Goal: Task Accomplishment & Management: Manage account settings

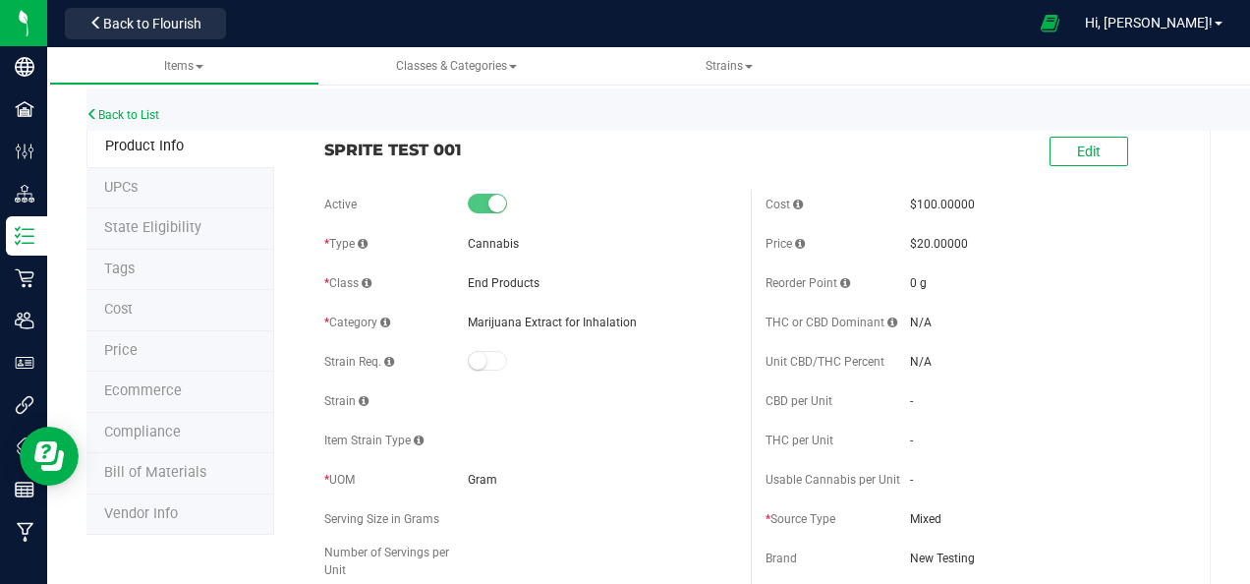
click at [446, 146] on span "SPRITE TEST 001" at bounding box center [530, 150] width 412 height 24
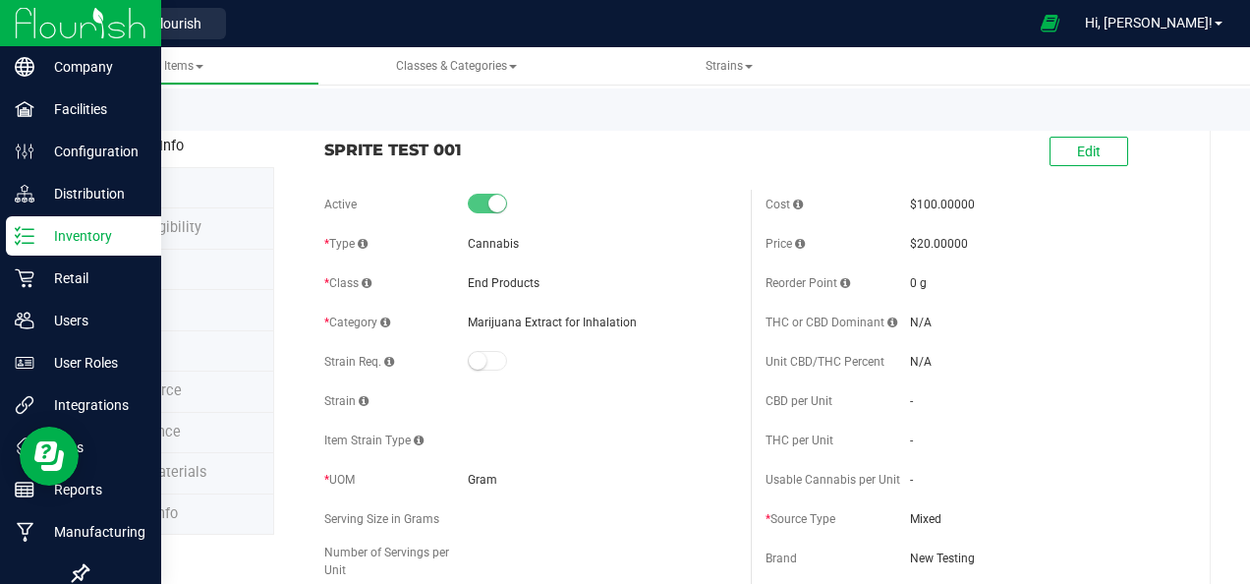
click at [77, 231] on p "Inventory" at bounding box center [93, 236] width 118 height 24
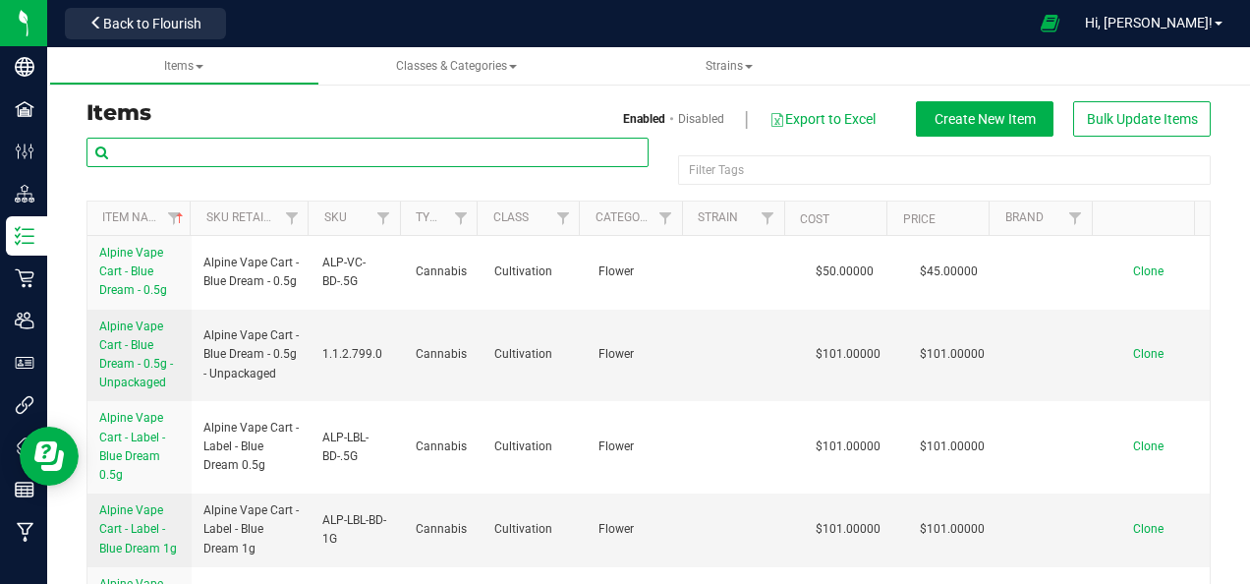
click at [324, 147] on input "text" at bounding box center [367, 152] width 562 height 29
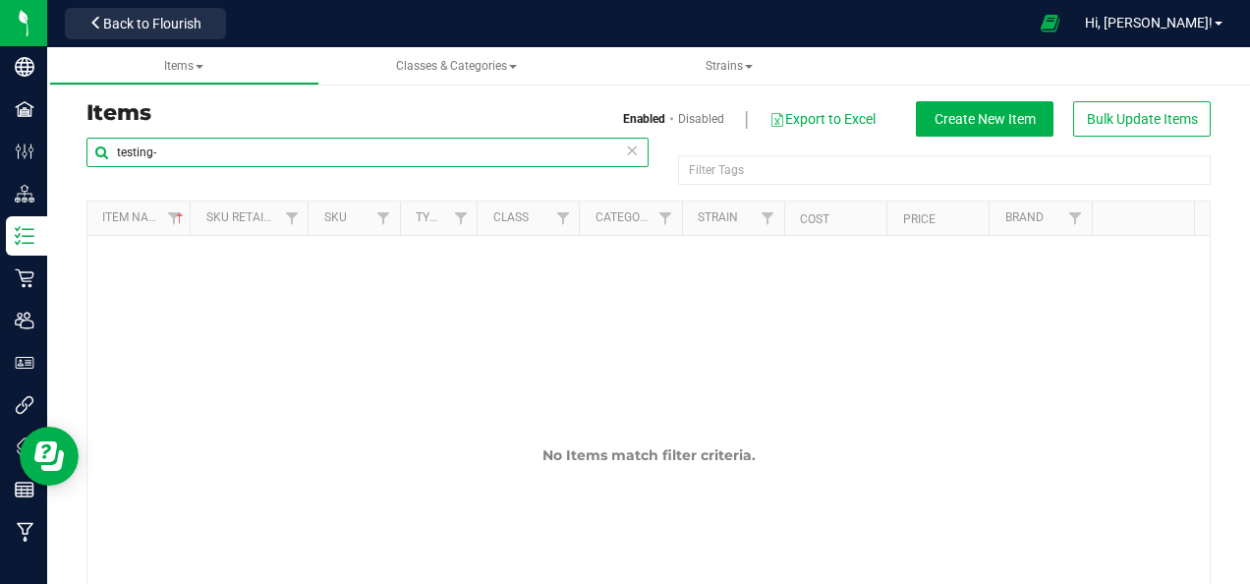
drag, startPoint x: 163, startPoint y: 156, endPoint x: 79, endPoint y: 152, distance: 84.6
click at [79, 152] on div "testing- Filter Tags Filter Tags Item Name Sku Retail Display Name SKU Type Cla…" at bounding box center [649, 394] width 1154 height 515
paste input "Testing -03"
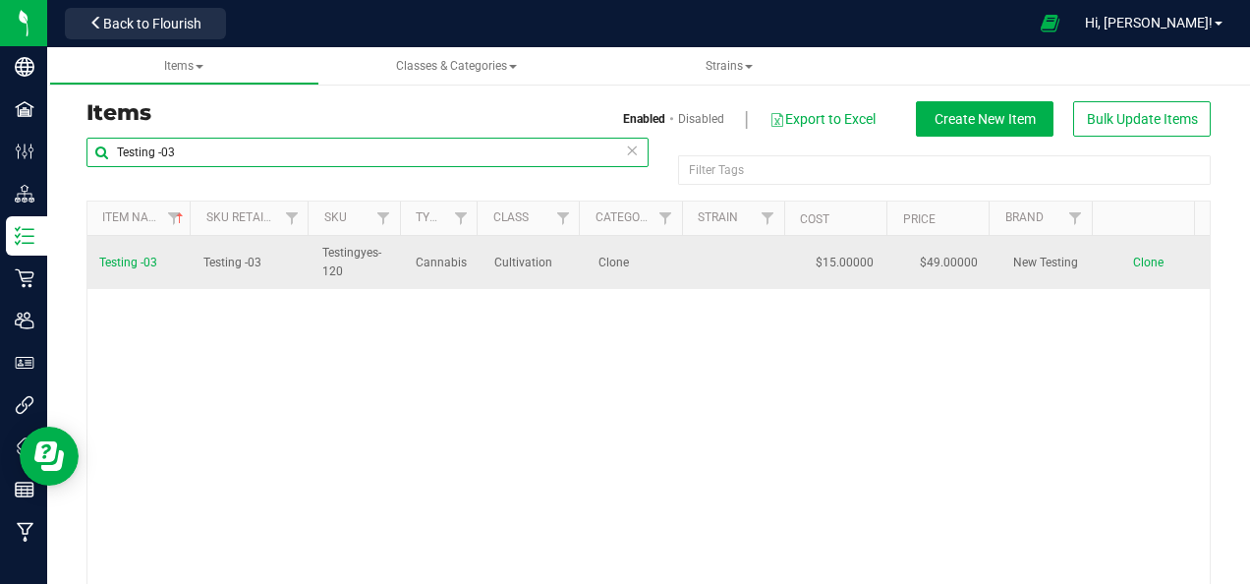
type input "Testing -03"
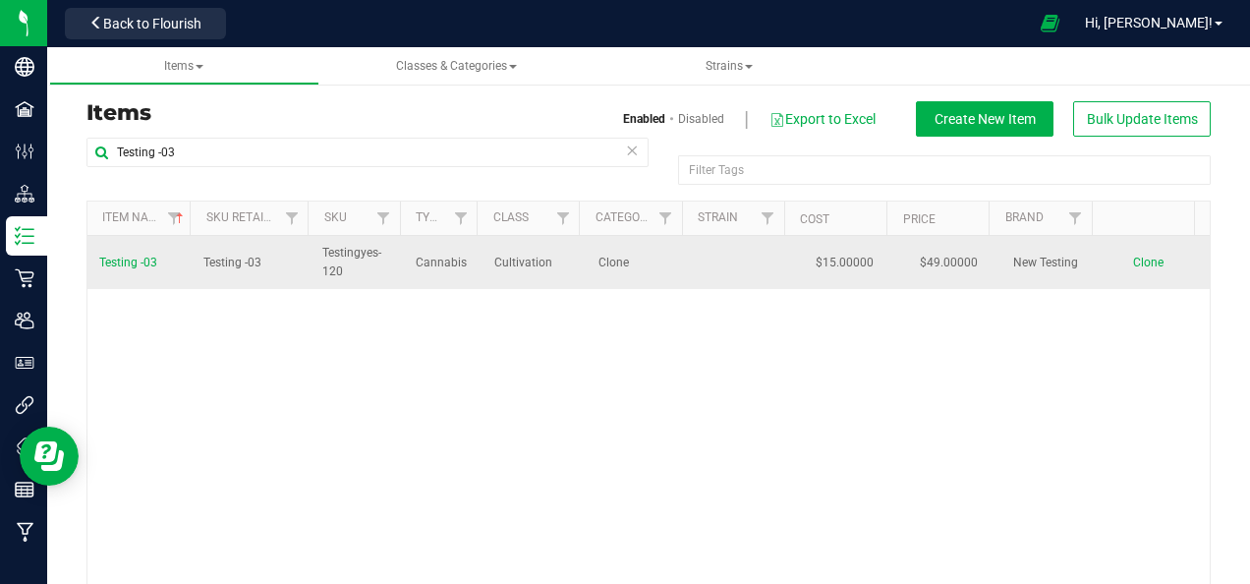
click at [140, 259] on span "Testing -03" at bounding box center [128, 262] width 58 height 14
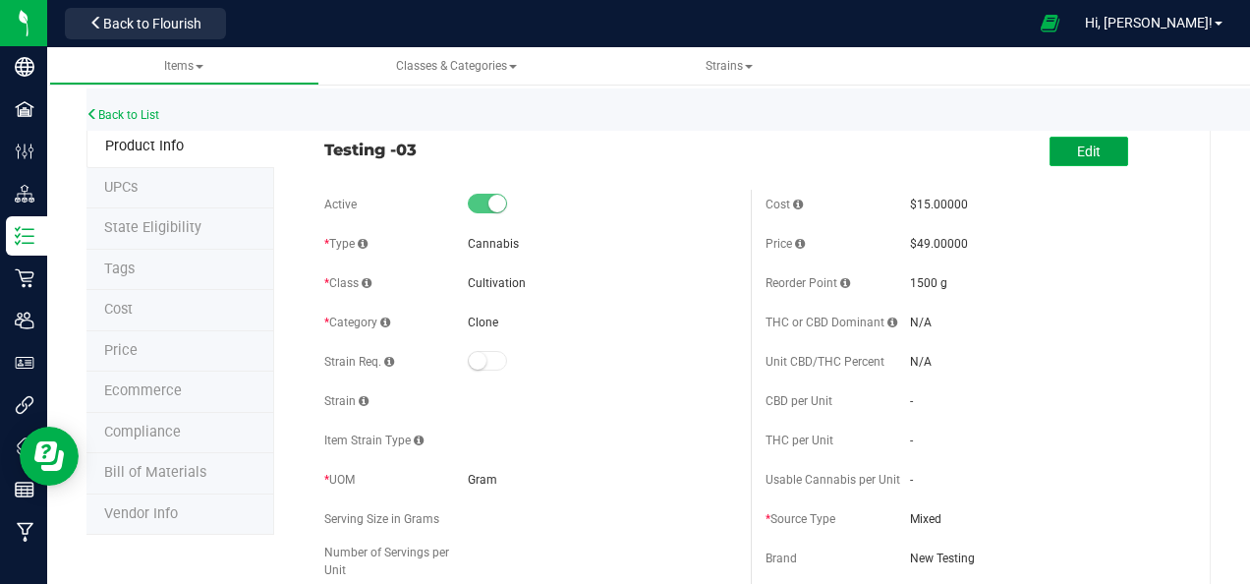
click at [1077, 148] on span "Edit" at bounding box center [1089, 151] width 24 height 16
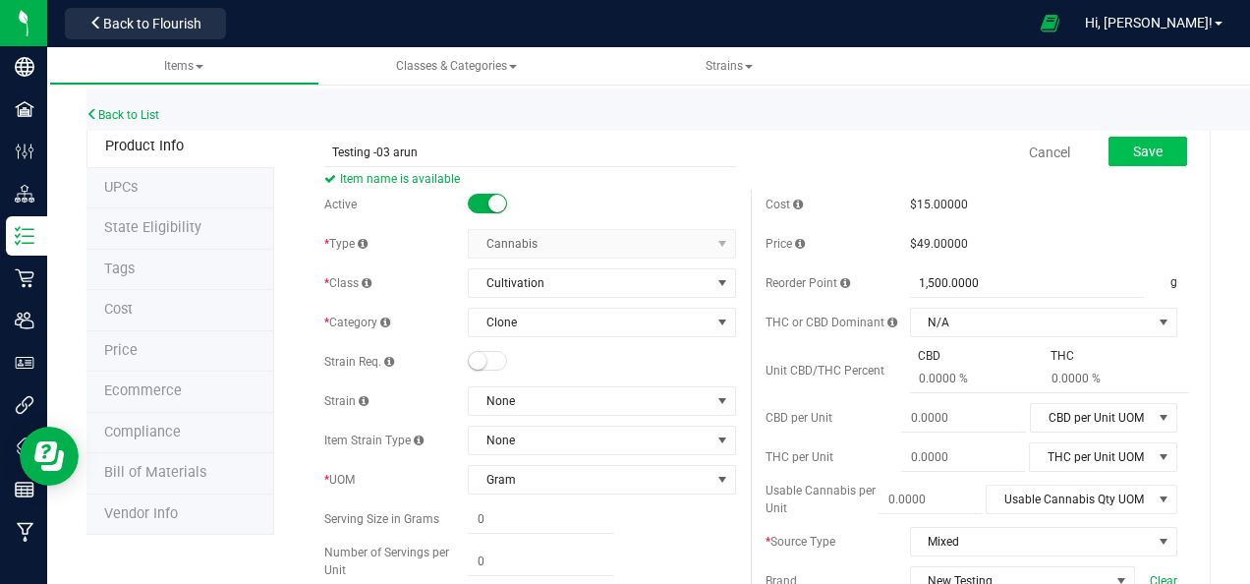
type input "Testing -03 arun"
click at [1145, 150] on span "Save" at bounding box center [1147, 151] width 29 height 16
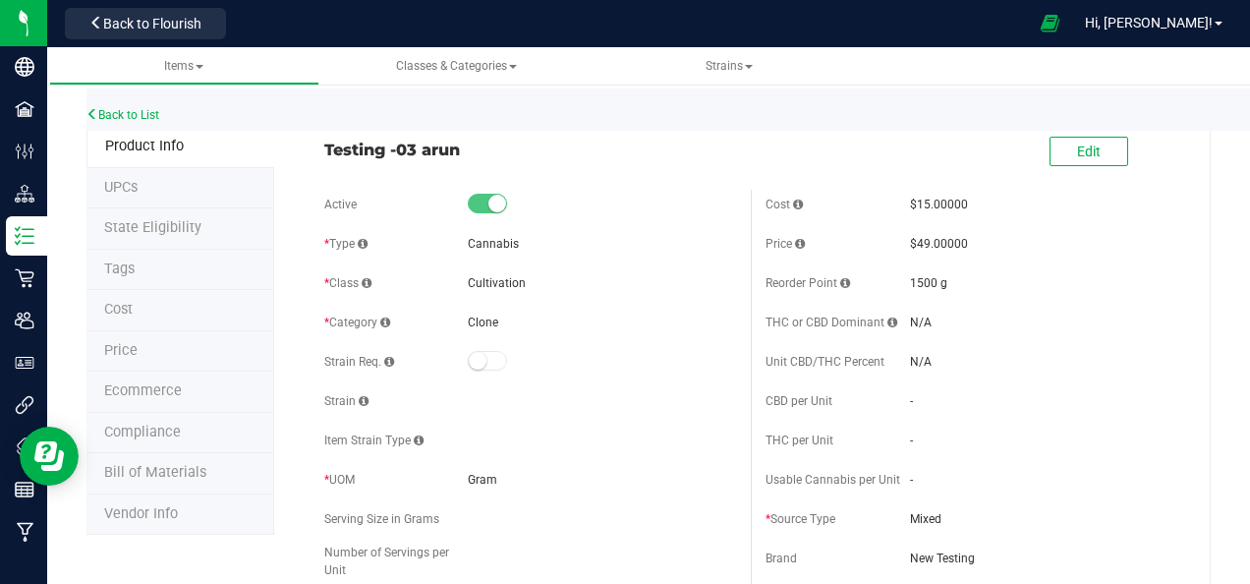
drag, startPoint x: 470, startPoint y: 150, endPoint x: 306, endPoint y: 154, distance: 164.1
copy span "Testing -03 arun"
click at [492, 145] on span "Testing -03 arun" at bounding box center [530, 150] width 412 height 24
click at [1049, 145] on button "Edit" at bounding box center [1088, 151] width 79 height 29
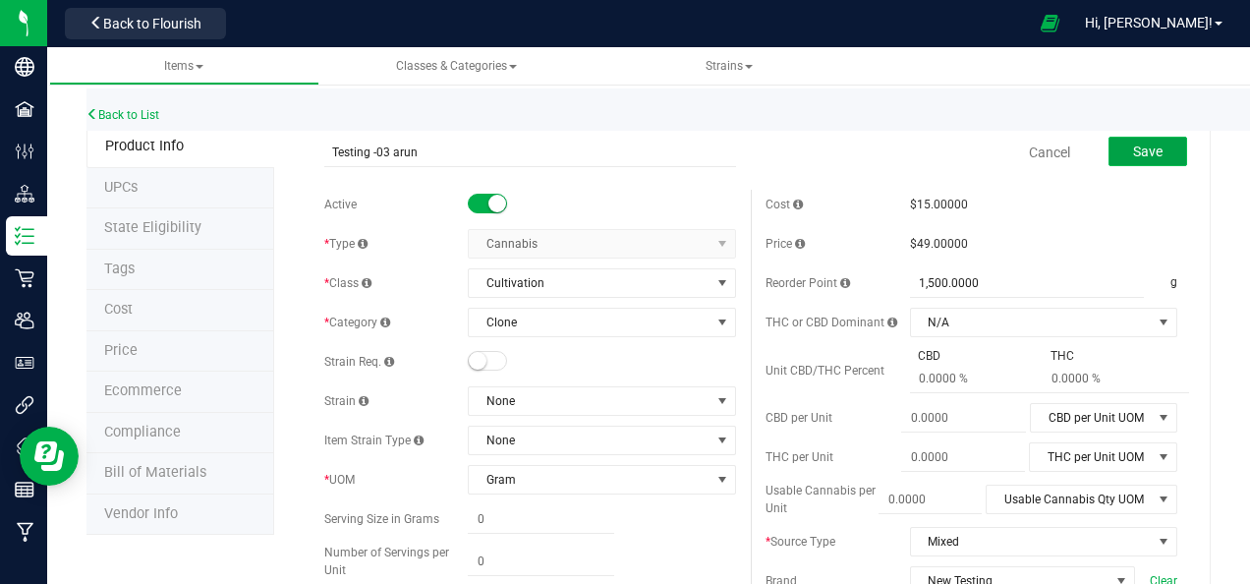
click at [1138, 153] on span "Save" at bounding box center [1147, 151] width 29 height 16
